Goal: Information Seeking & Learning: Learn about a topic

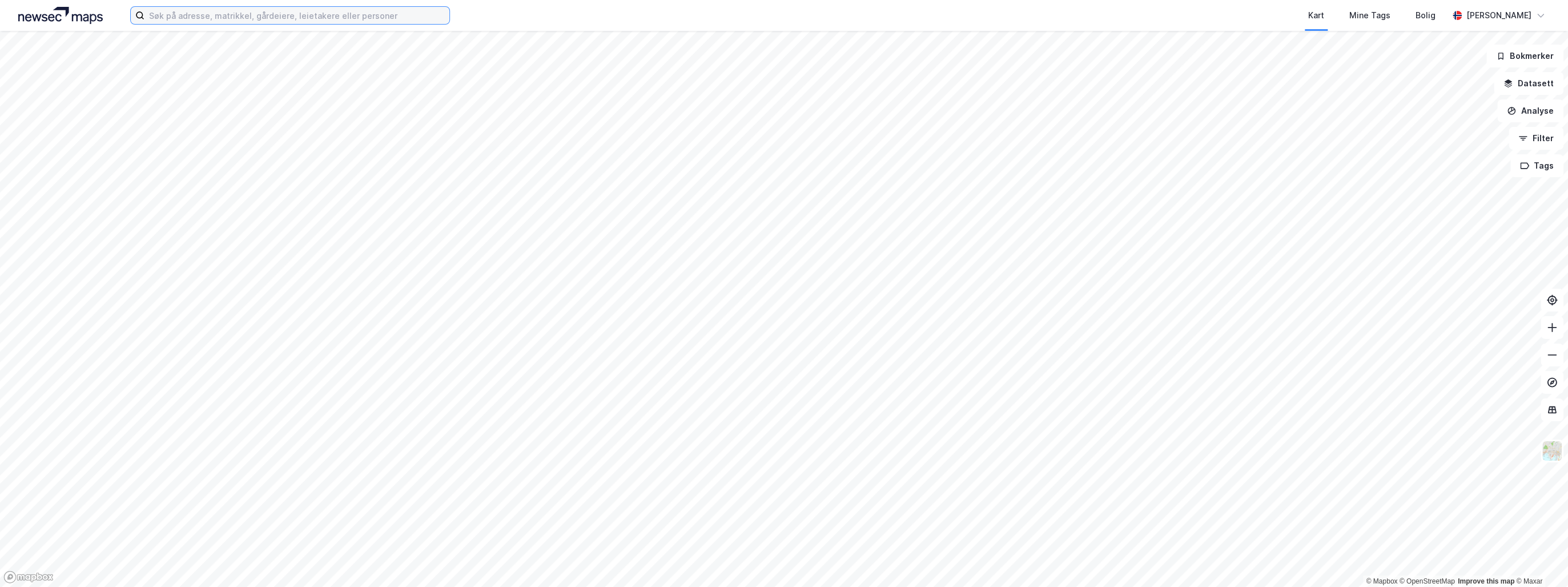
click at [231, 16] on input at bounding box center [297, 16] width 305 height 17
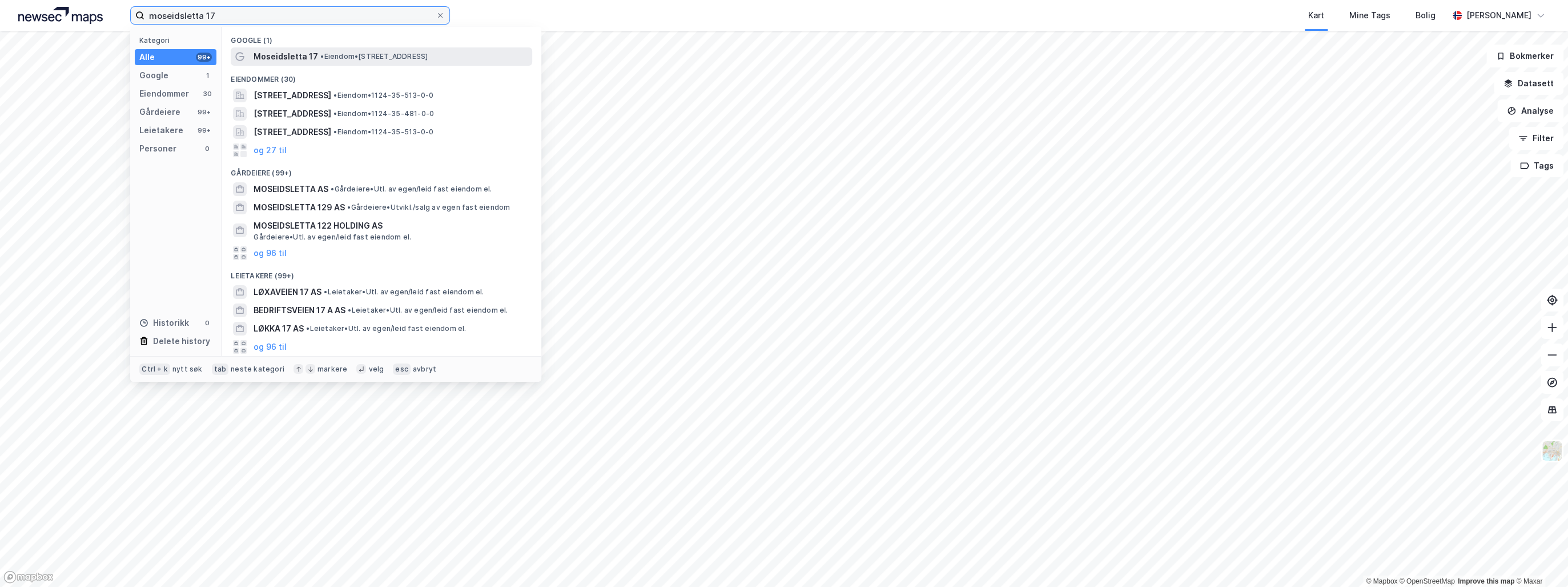
type input "moseidsletta 17"
click at [296, 60] on span "Moseidsletta 17" at bounding box center [286, 56] width 64 height 14
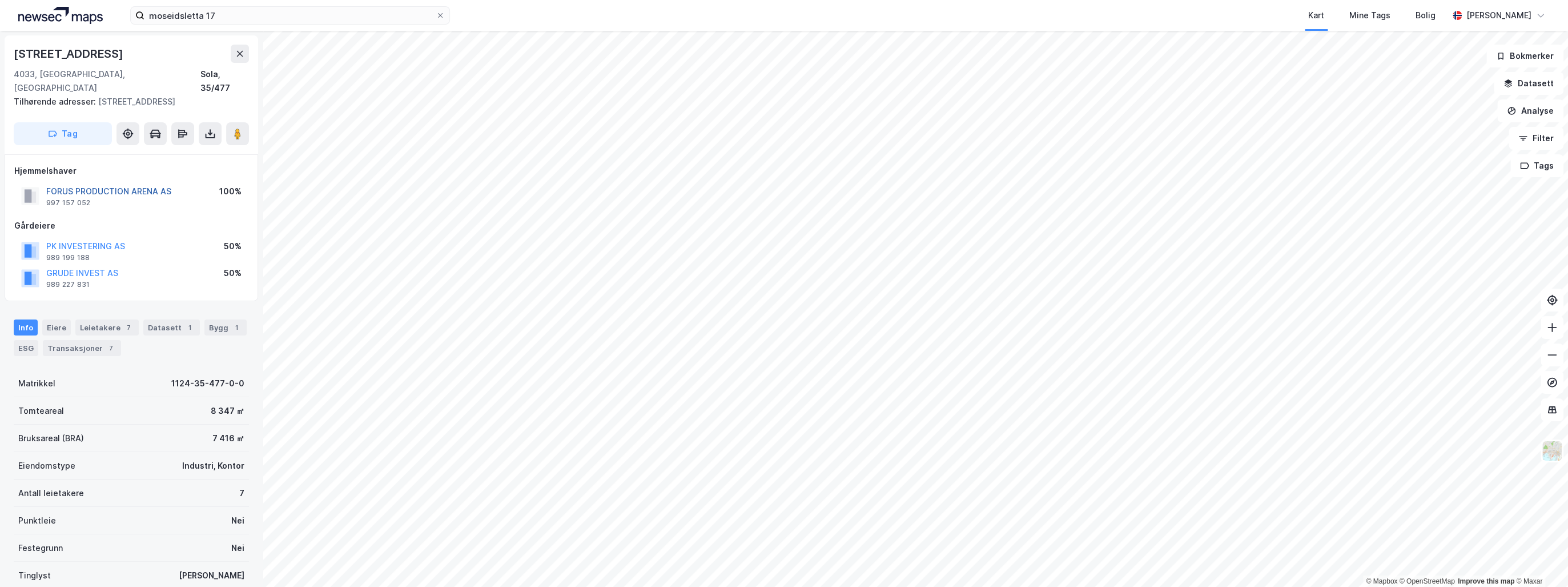
click at [0, 0] on button "FORUS PRODUCTION ARENA AS" at bounding box center [0, 0] width 0 height 0
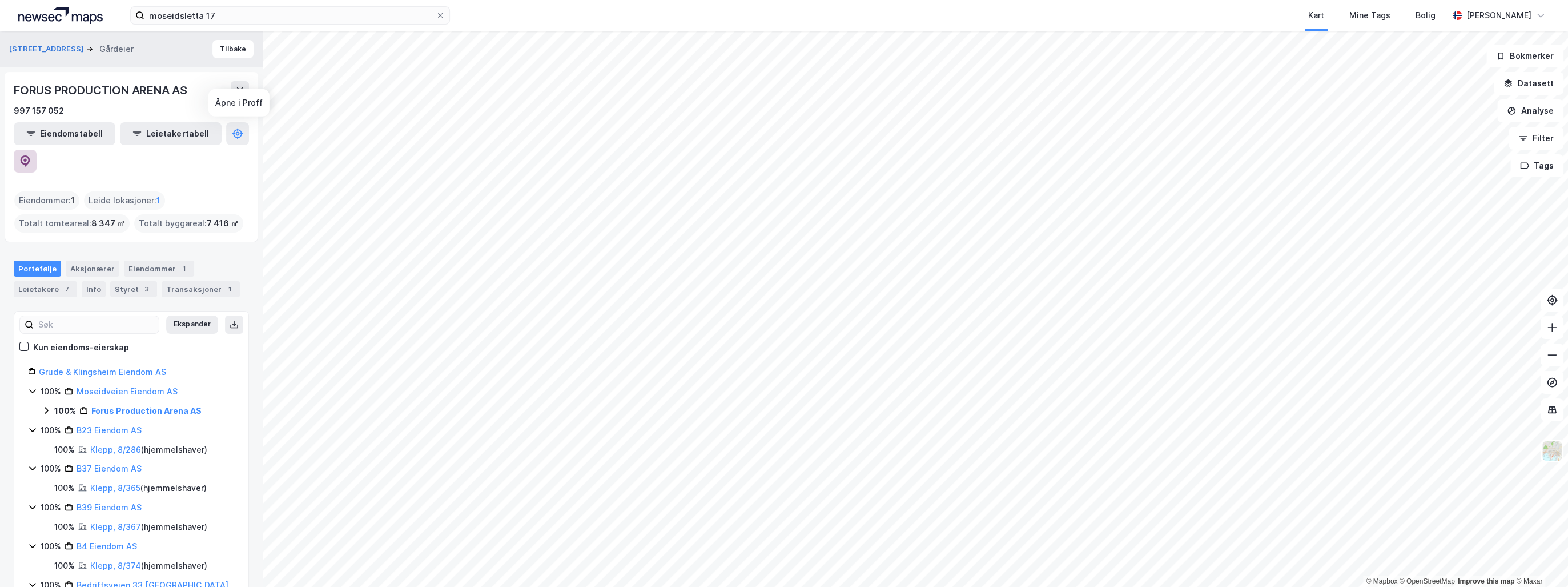
click at [31, 155] on icon at bounding box center [25, 161] width 12 height 12
